Goal: Information Seeking & Learning: Learn about a topic

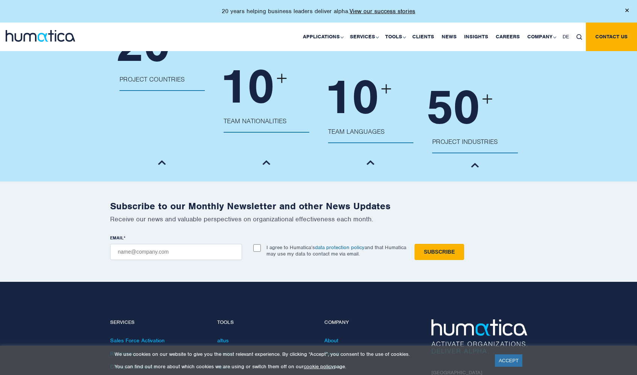
scroll to position [850, 0]
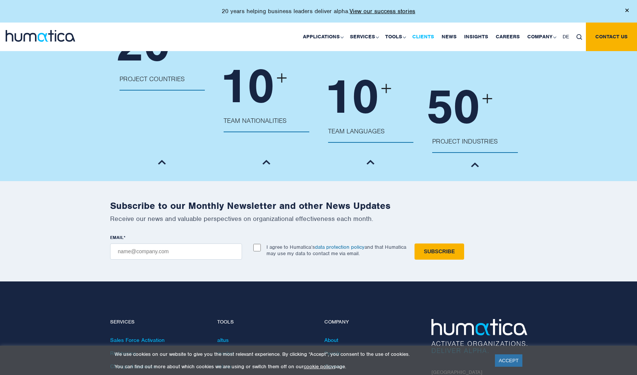
click at [433, 34] on link "Clients" at bounding box center [423, 37] width 29 height 29
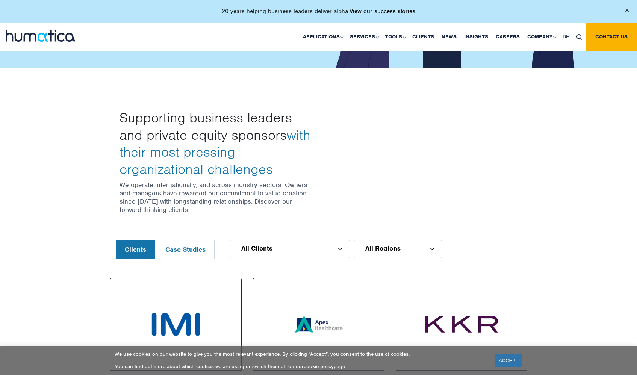
scroll to position [164, 0]
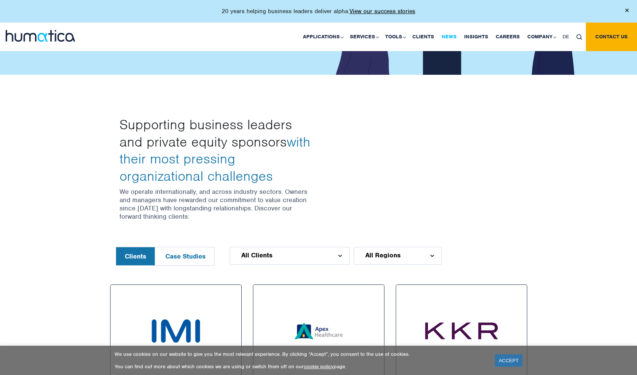
click at [448, 38] on link "News" at bounding box center [449, 37] width 23 height 29
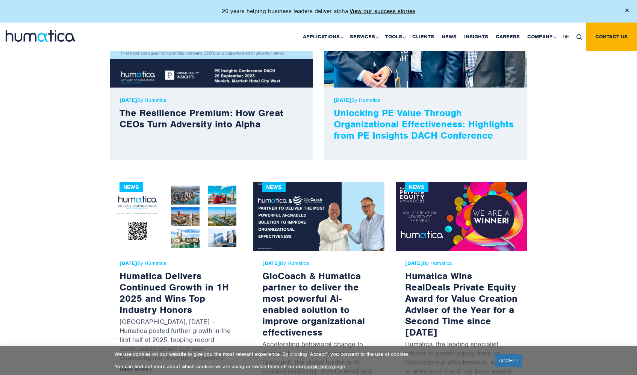
scroll to position [298, 0]
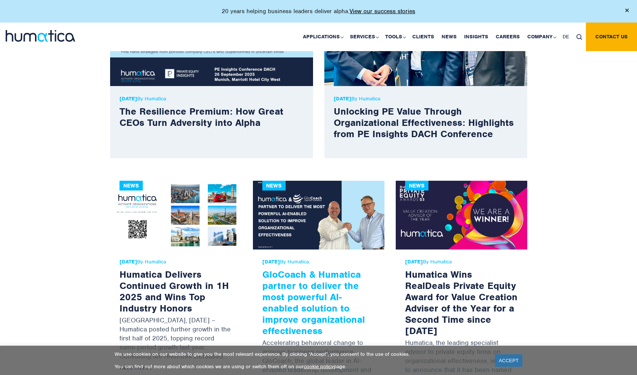
click at [342, 285] on link "GloCoach & Humatica partner to deliver the most powerful AI-enabled solution to…" at bounding box center [313, 302] width 103 height 68
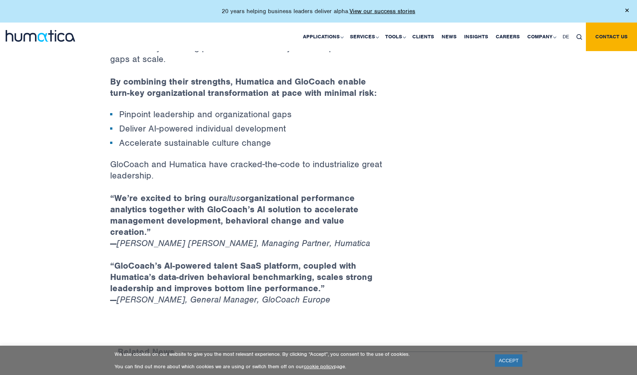
scroll to position [503, 0]
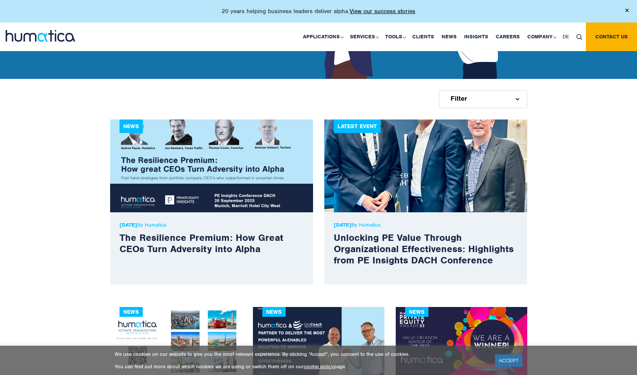
scroll to position [166, 0]
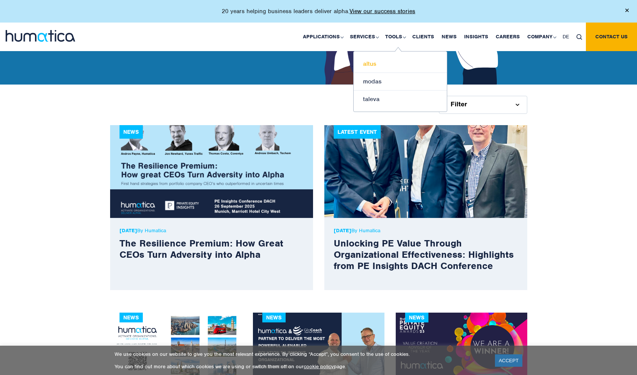
click at [385, 65] on link "altus" at bounding box center [400, 64] width 93 height 18
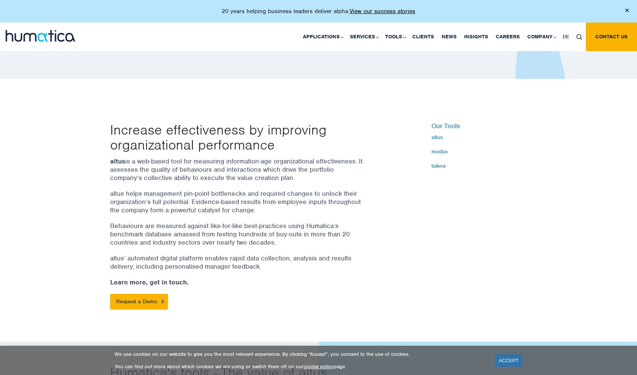
scroll to position [163, 0]
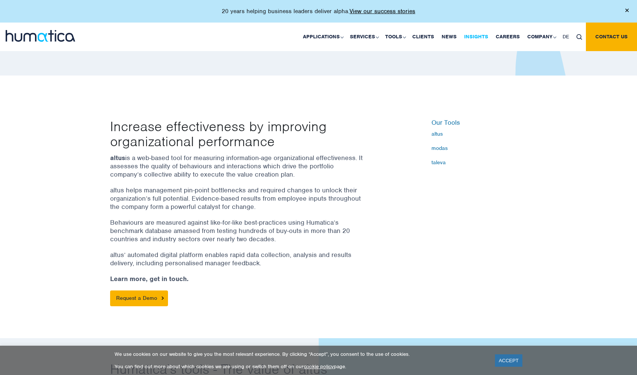
click at [479, 34] on link "Insights" at bounding box center [476, 37] width 32 height 29
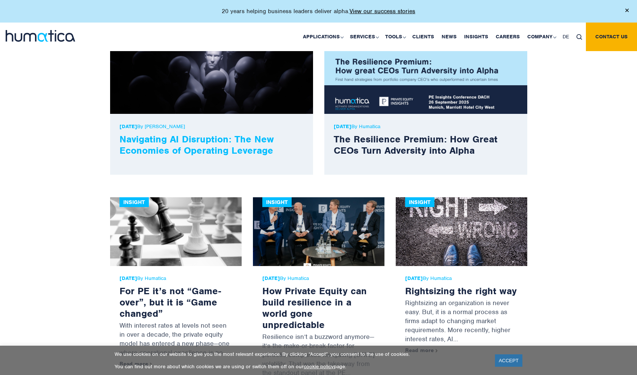
scroll to position [273, 0]
click at [234, 154] on link "Navigating AI Disruption: The New Economies of Operating Leverage" at bounding box center [197, 144] width 154 height 23
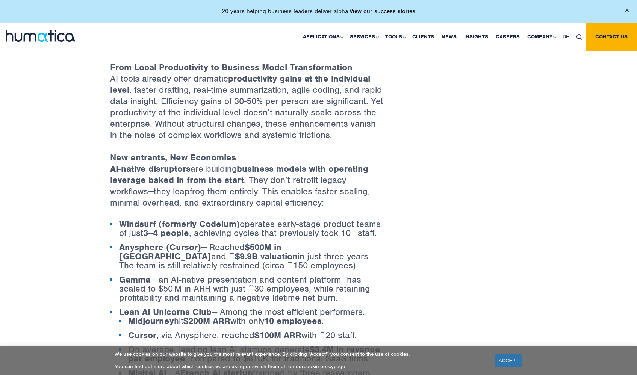
scroll to position [454, 0]
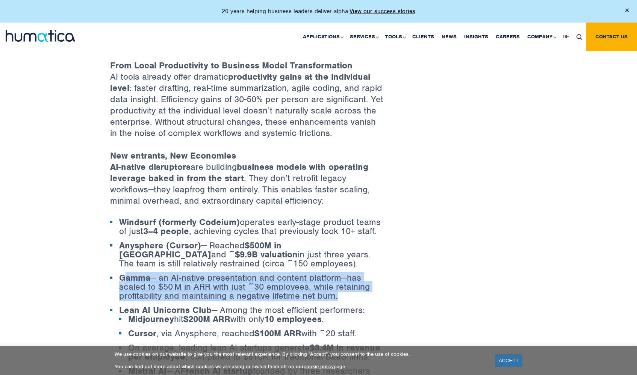
drag, startPoint x: 122, startPoint y: 266, endPoint x: 348, endPoint y: 289, distance: 226.6
click at [348, 289] on ul "Windsurf (formerly Codeium) operates early-stage product teams of just 3–4 peop…" at bounding box center [247, 316] width 274 height 196
click at [343, 282] on li "Gamma — an AI‑native presentation and content platform—has scaled to $50 M in A…" at bounding box center [247, 286] width 274 height 27
drag, startPoint x: 341, startPoint y: 285, endPoint x: 122, endPoint y: 266, distance: 219.5
click at [122, 273] on li "Gamma — an AI‑native presentation and content platform—has scaled to $50 M in A…" at bounding box center [247, 286] width 274 height 27
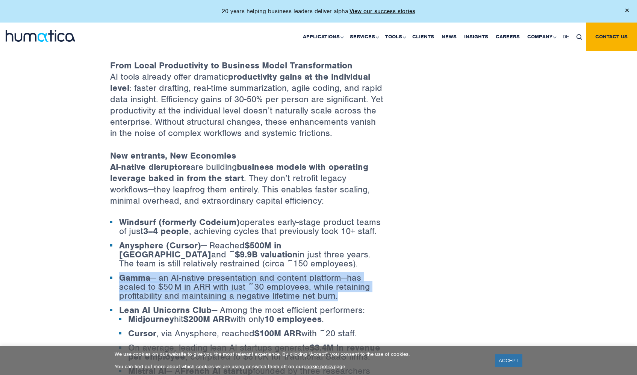
copy li "Gamma — an AI‑native presentation and content platform—has scaled to $50 M in A…"
